Goal: Task Accomplishment & Management: Manage account settings

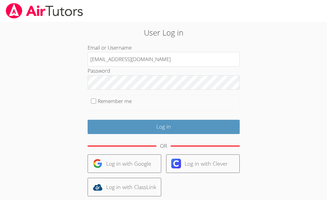
click at [88, 120] on input "Log in" at bounding box center [164, 127] width 152 height 14
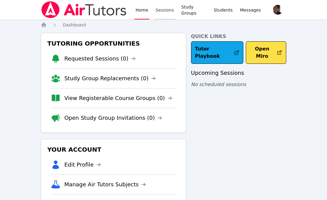
click at [165, 12] on link "Sessions" at bounding box center [164, 9] width 21 height 19
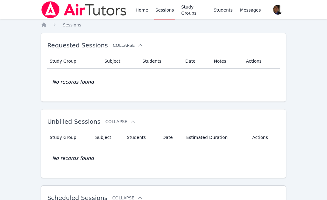
click at [137, 44] on icon at bounding box center [140, 45] width 6 height 6
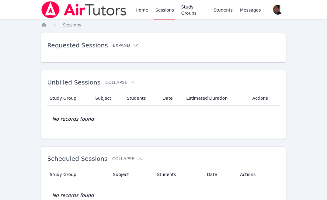
click at [133, 44] on icon at bounding box center [136, 45] width 6 height 6
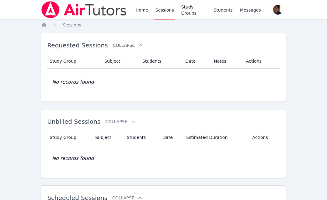
click at [164, 7] on link "Sessions" at bounding box center [164, 9] width 21 height 19
click at [163, 9] on link "Sessions" at bounding box center [164, 9] width 21 height 19
click at [140, 11] on link "Home" at bounding box center [141, 9] width 15 height 19
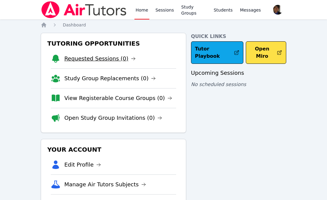
click at [102, 60] on link "Requested Sessions (0)" at bounding box center [99, 58] width 71 height 9
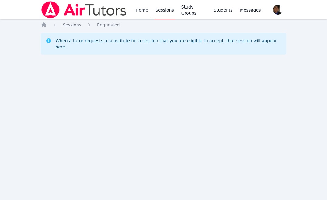
click at [134, 12] on link "Home" at bounding box center [141, 9] width 15 height 19
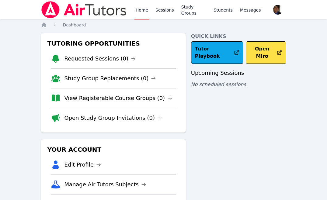
click at [96, 66] on li "Requested Sessions (0)" at bounding box center [113, 58] width 125 height 19
click at [96, 60] on link "Requested Sessions (0)" at bounding box center [99, 58] width 71 height 9
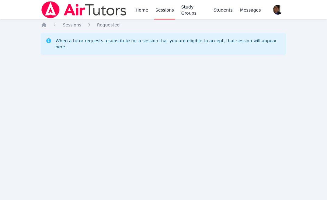
click at [154, 10] on link "Sessions" at bounding box center [164, 9] width 21 height 19
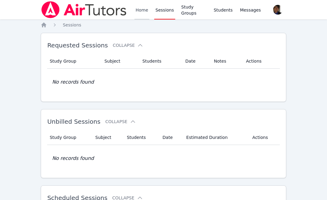
click at [140, 8] on link "Home" at bounding box center [141, 9] width 15 height 19
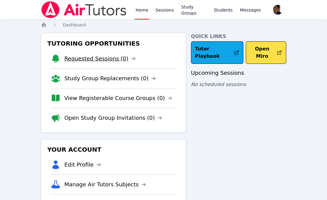
click at [97, 58] on link "Requested Sessions (0)" at bounding box center [99, 58] width 71 height 9
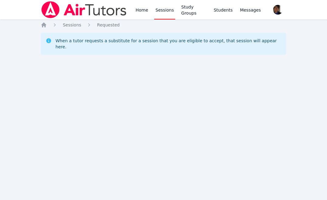
click at [163, 12] on link "Sessions" at bounding box center [164, 9] width 21 height 19
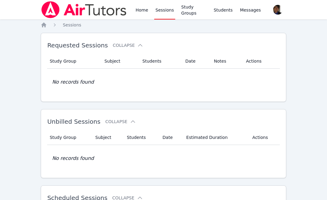
click at [163, 12] on link "Sessions" at bounding box center [164, 9] width 21 height 19
click at [142, 11] on link "Home" at bounding box center [141, 9] width 15 height 19
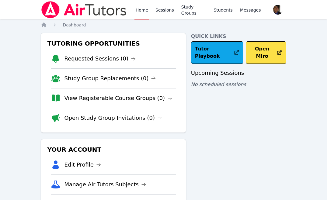
click at [142, 11] on link "Home" at bounding box center [141, 9] width 15 height 19
click at [130, 61] on li "Requested Sessions (0)" at bounding box center [113, 58] width 125 height 19
click at [131, 58] on icon at bounding box center [133, 58] width 4 height 3
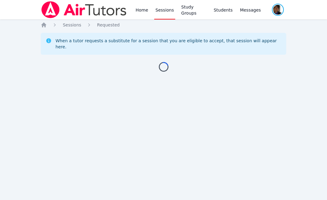
click at [278, 12] on span "button" at bounding box center [277, 9] width 13 height 13
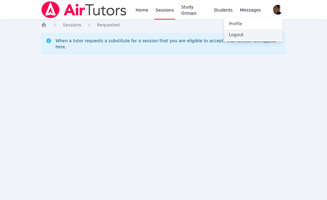
click at [258, 36] on button "Logout" at bounding box center [253, 34] width 58 height 11
